Goal: Understand process/instructions: Learn how to perform a task or action

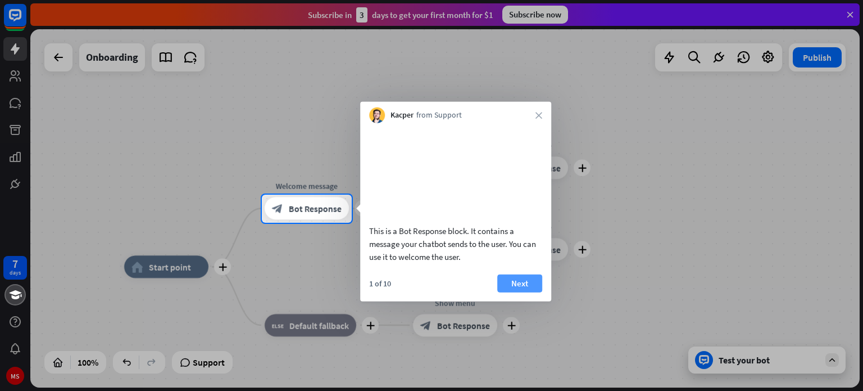
click at [518, 289] on button "Next" at bounding box center [519, 283] width 45 height 18
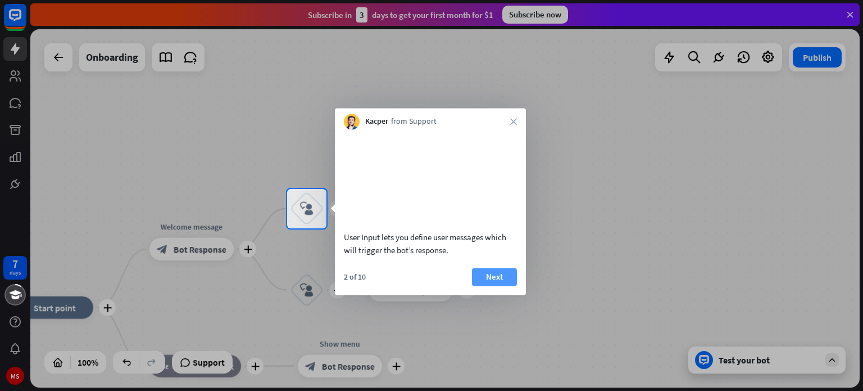
click at [495, 285] on button "Next" at bounding box center [494, 276] width 45 height 18
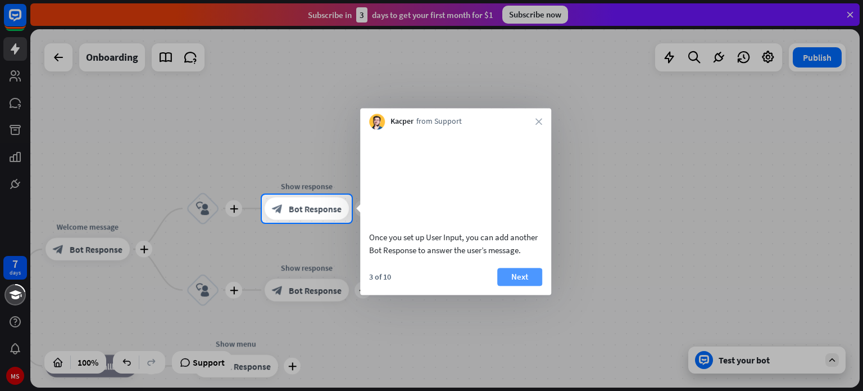
click at [524, 285] on button "Next" at bounding box center [519, 276] width 45 height 18
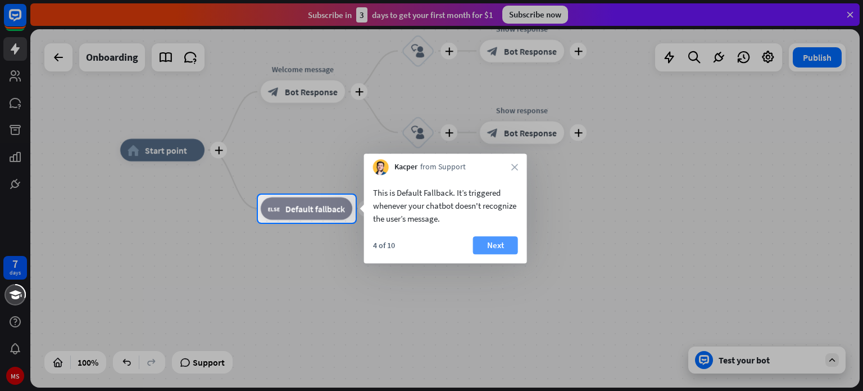
click at [495, 247] on button "Next" at bounding box center [495, 245] width 45 height 18
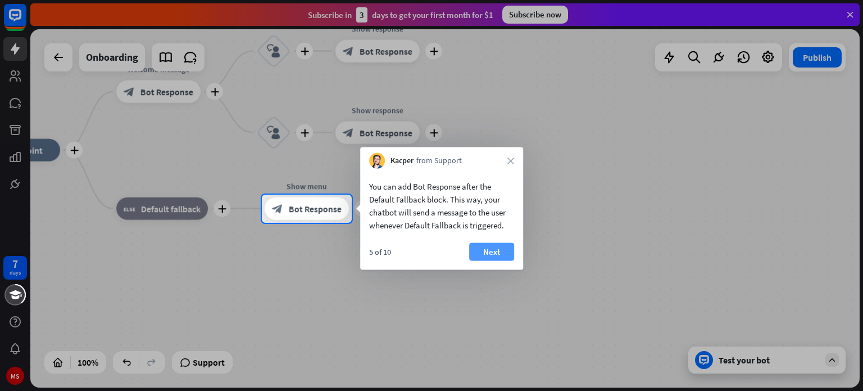
click at [505, 252] on button "Next" at bounding box center [491, 252] width 45 height 18
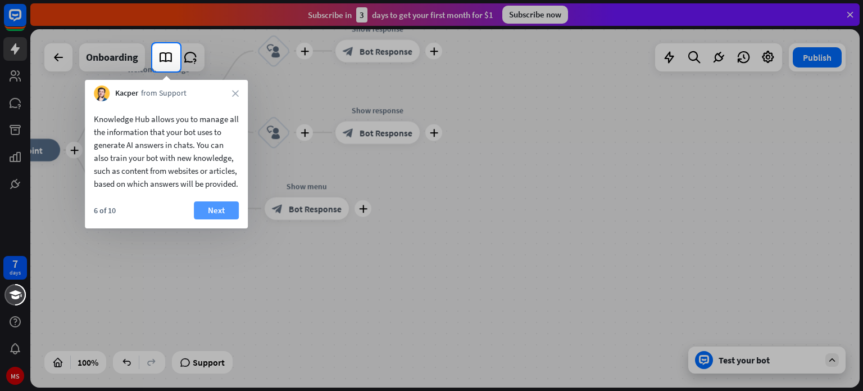
click at [199, 219] on button "Next" at bounding box center [216, 210] width 45 height 18
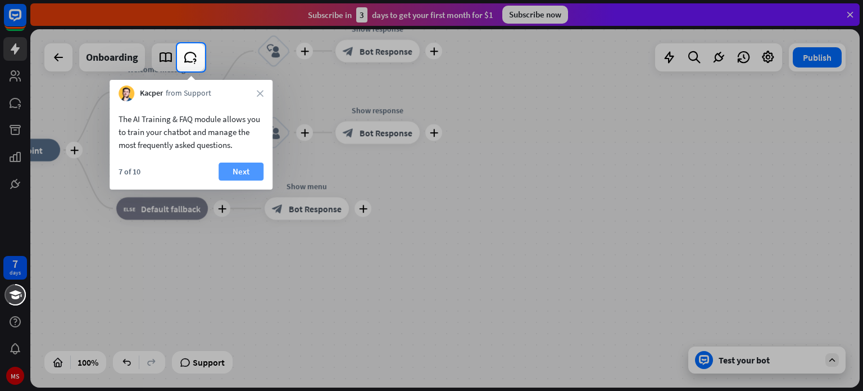
click at [247, 164] on button "Next" at bounding box center [241, 171] width 45 height 18
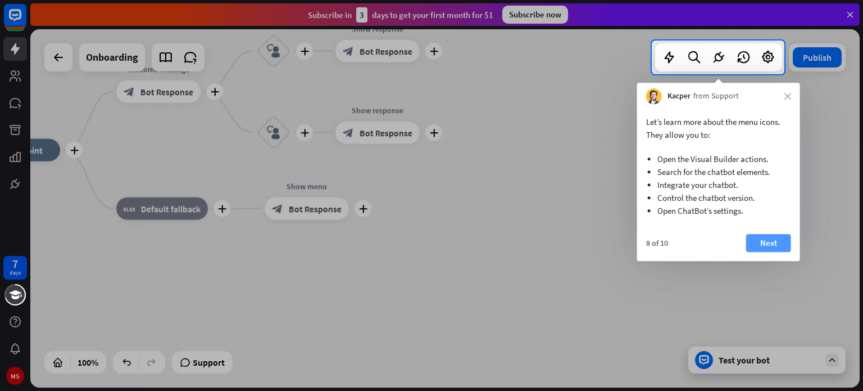
click at [761, 242] on button "Next" at bounding box center [768, 243] width 45 height 18
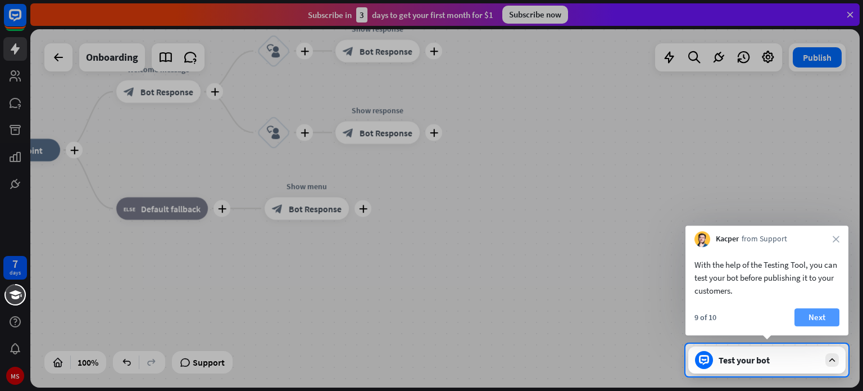
click at [809, 318] on button "Next" at bounding box center [817, 317] width 45 height 18
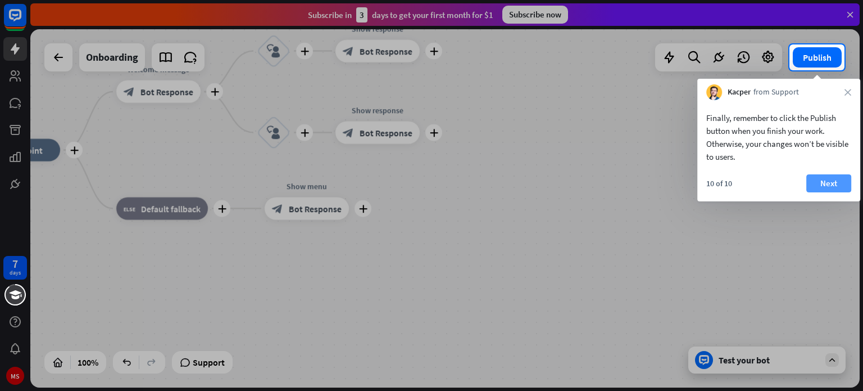
click at [814, 184] on button "Next" at bounding box center [828, 183] width 45 height 18
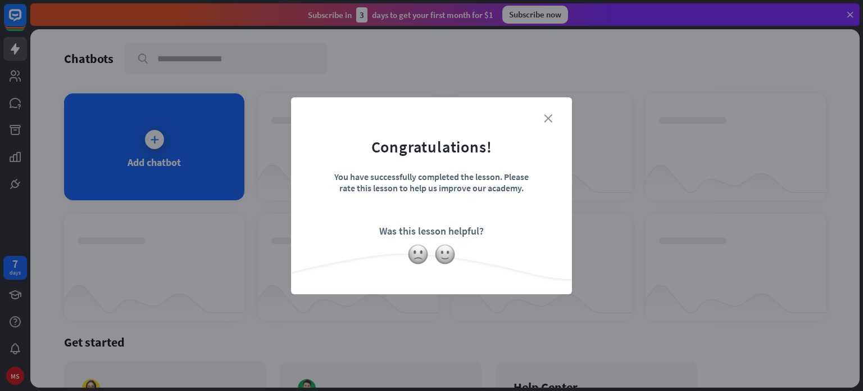
click at [551, 115] on icon "close" at bounding box center [548, 118] width 8 height 8
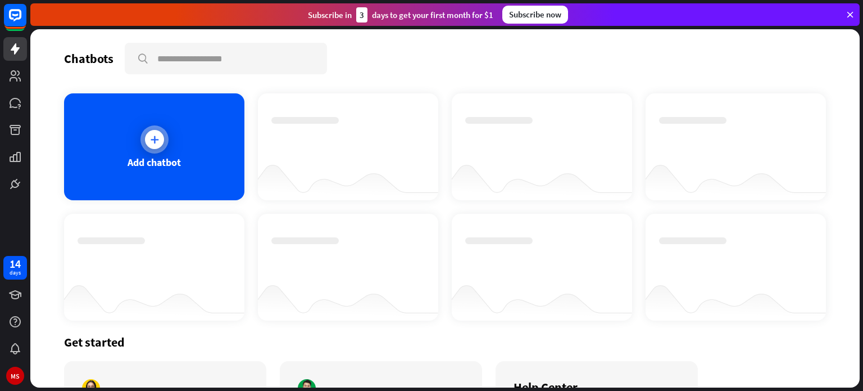
click at [197, 160] on div "Add chatbot" at bounding box center [154, 146] width 180 height 107
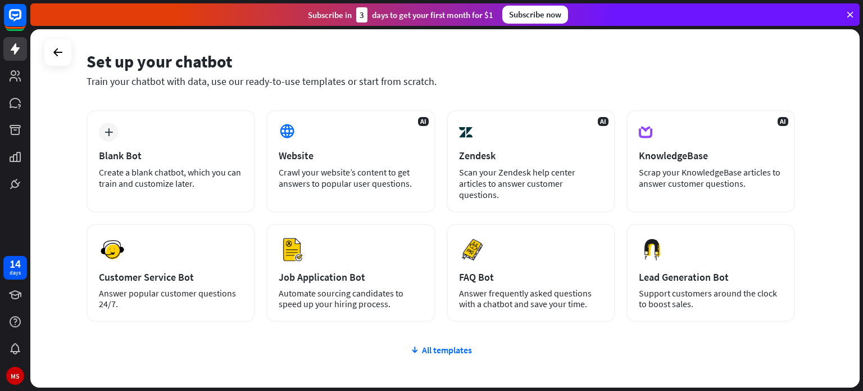
scroll to position [39, 0]
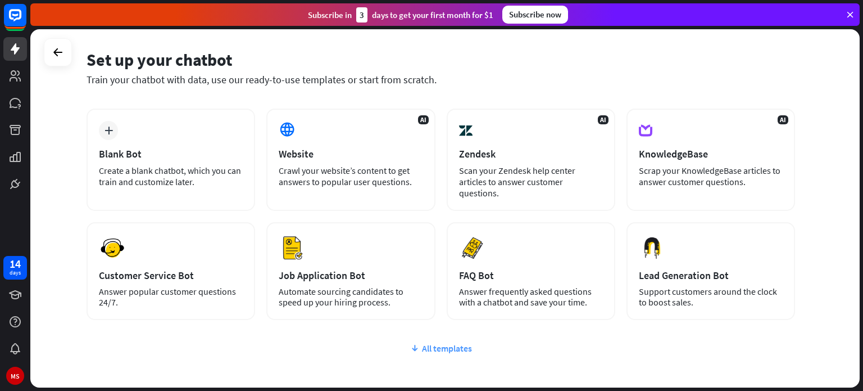
click at [432, 342] on div "All templates" at bounding box center [441, 347] width 709 height 11
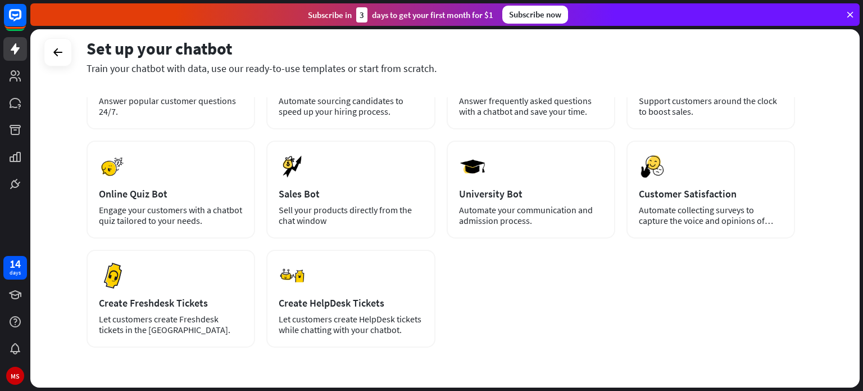
scroll to position [229, 0]
